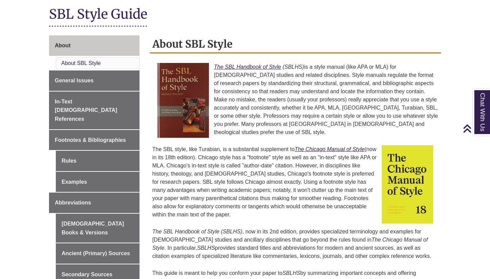
scroll to position [166, 0]
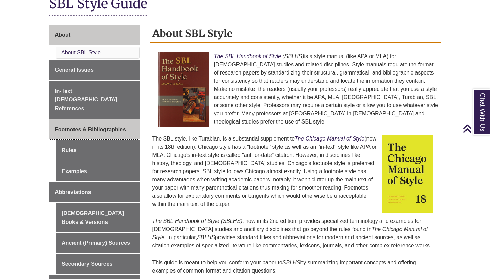
click at [99, 127] on span "Footnotes & Bibliographies" at bounding box center [90, 130] width 71 height 6
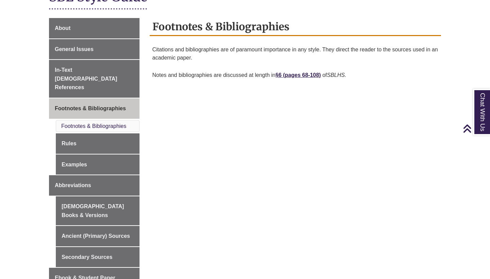
scroll to position [144, 0]
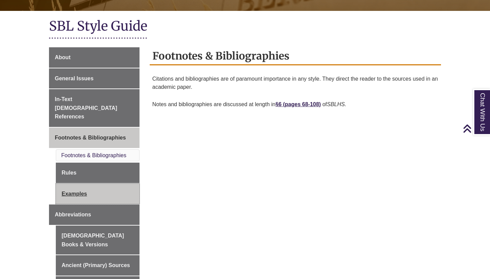
click at [75, 184] on link "Examples" at bounding box center [98, 194] width 84 height 20
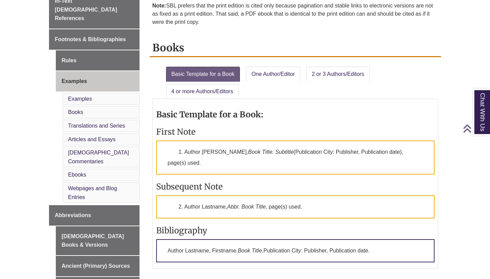
scroll to position [245, 0]
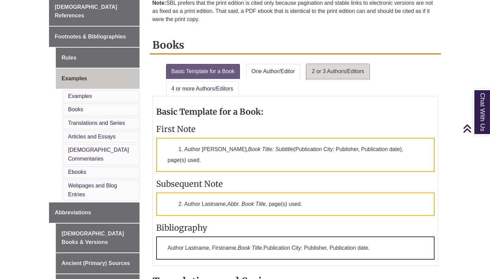
click at [336, 72] on link "2 or 3 Authors/Editors" at bounding box center [337, 71] width 63 height 15
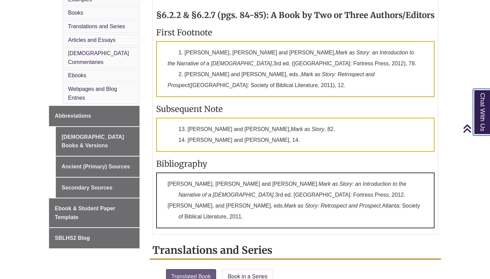
scroll to position [342, 0]
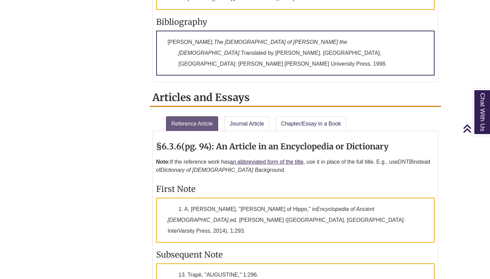
scroll to position [750, 0]
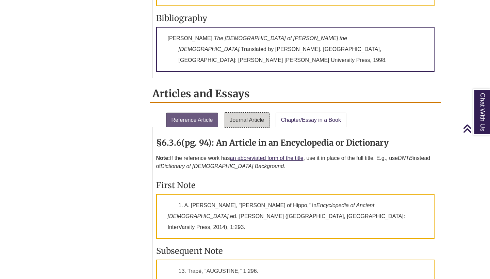
click at [259, 113] on link "Journal Article" at bounding box center [246, 120] width 45 height 15
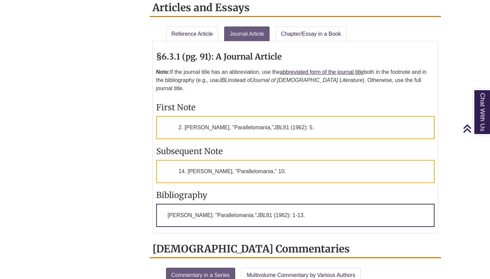
scroll to position [836, 0]
click at [203, 27] on link "Reference Article" at bounding box center [192, 34] width 52 height 15
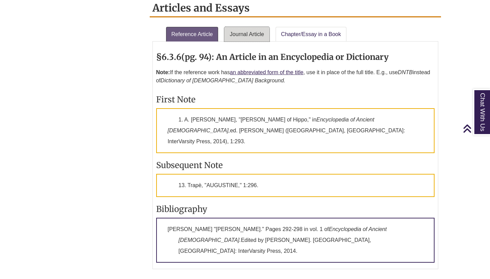
click at [240, 27] on link "Journal Article" at bounding box center [246, 34] width 45 height 15
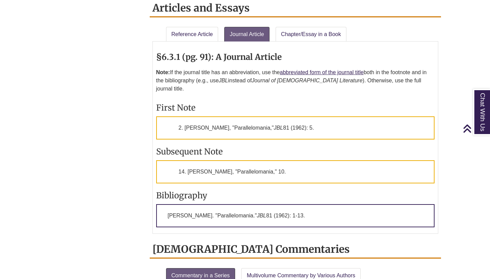
click at [454, 97] on body "Skip to Main Content Library Hours: 12:00pm – 5:00pm Research Desk: – My Accoun…" at bounding box center [245, 200] width 490 height 2072
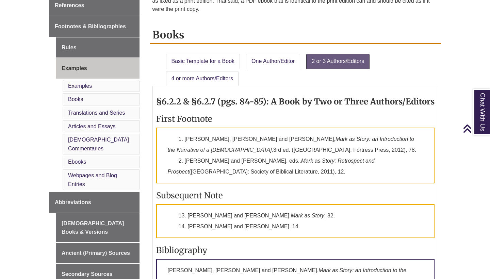
scroll to position [238, 0]
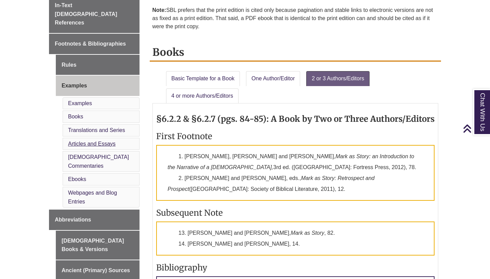
click at [106, 141] on link "Articles and Essays" at bounding box center [92, 144] width 48 height 6
